Goal: Task Accomplishment & Management: Use online tool/utility

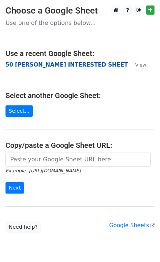
click at [34, 68] on strong "50 KEVIN INTERESTED SHEET" at bounding box center [66, 65] width 122 height 7
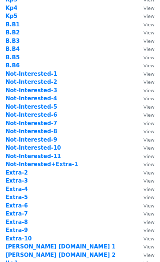
scroll to position [195, 0]
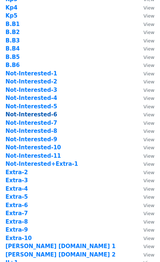
click at [46, 115] on strong "Not-Interested-6" at bounding box center [31, 114] width 52 height 7
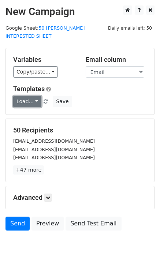
click at [32, 96] on link "Load..." at bounding box center [27, 101] width 28 height 11
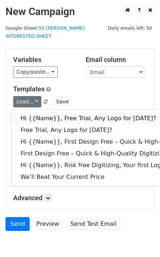
click at [40, 112] on link "Hi {{Name}}, Free Trial, Any Logo for today?" at bounding box center [117, 118] width 210 height 12
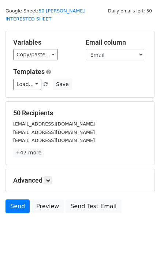
scroll to position [22, 0]
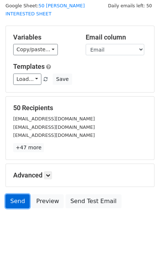
click at [26, 195] on link "Send" at bounding box center [17, 202] width 24 height 14
